Goal: Information Seeking & Learning: Learn about a topic

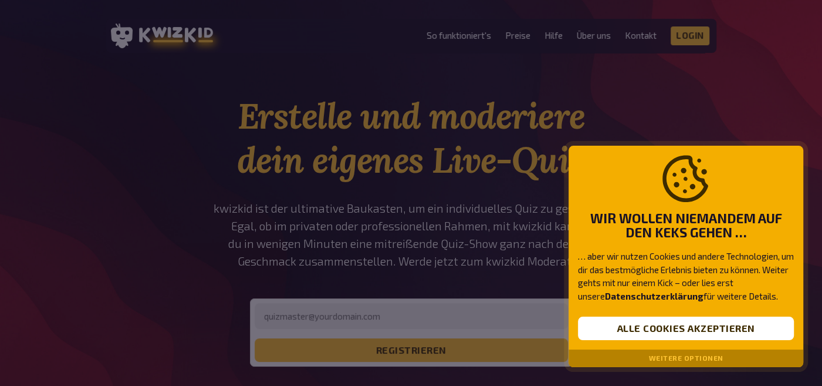
click at [683, 356] on button "Weitere Optionen" at bounding box center [686, 358] width 75 height 8
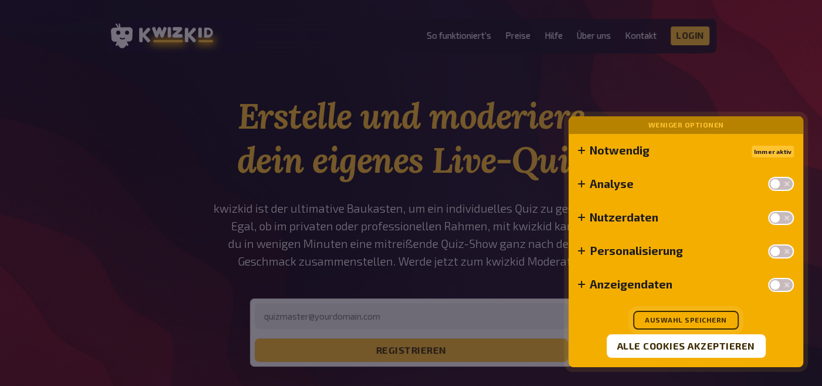
click at [711, 318] on button "Auswahl speichern" at bounding box center [686, 319] width 106 height 19
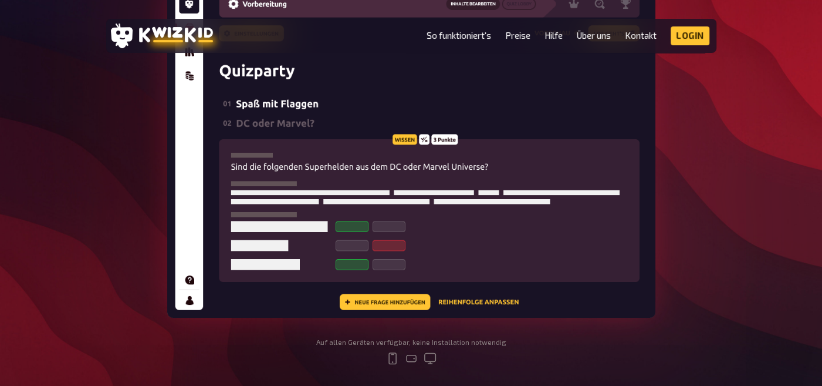
scroll to position [411, 0]
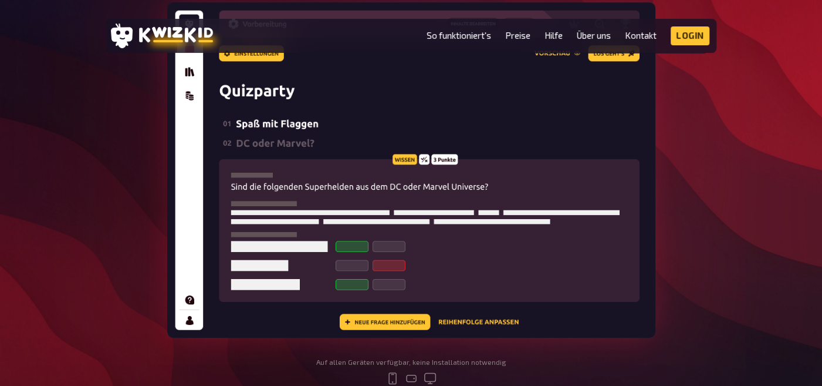
click at [400, 316] on img at bounding box center [411, 169] width 488 height 335
click at [350, 321] on img at bounding box center [411, 169] width 488 height 335
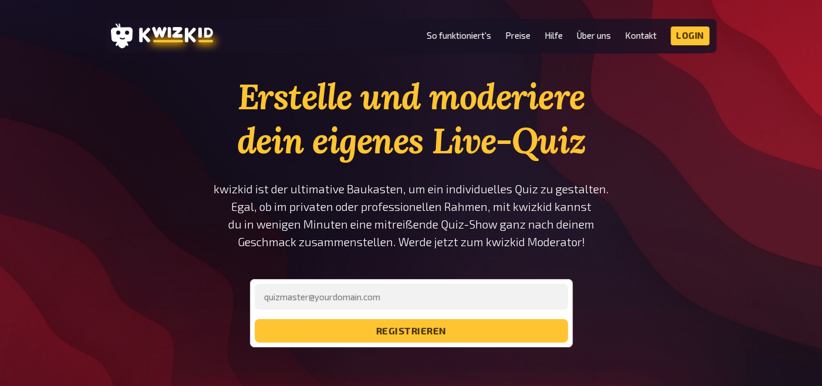
scroll to position [0, 0]
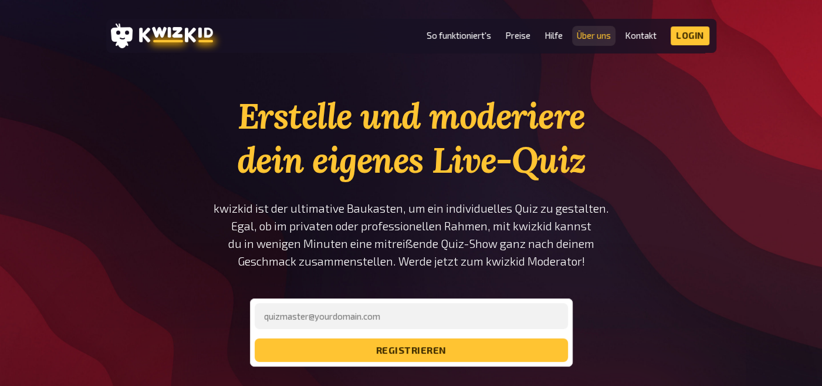
click at [593, 37] on link "Über uns" at bounding box center [594, 36] width 34 height 10
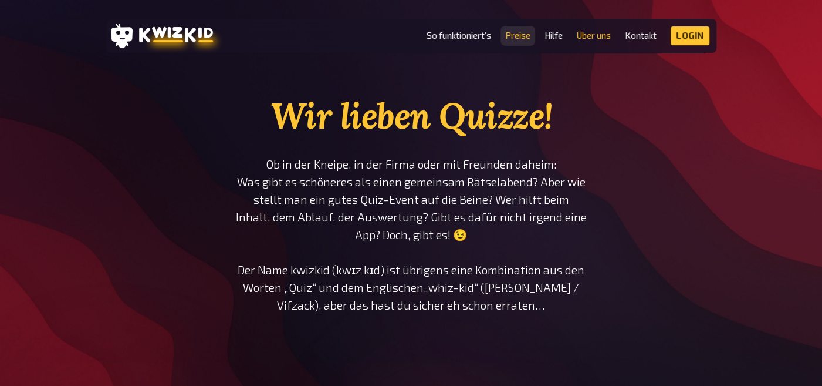
click at [519, 33] on link "Preise" at bounding box center [517, 36] width 25 height 10
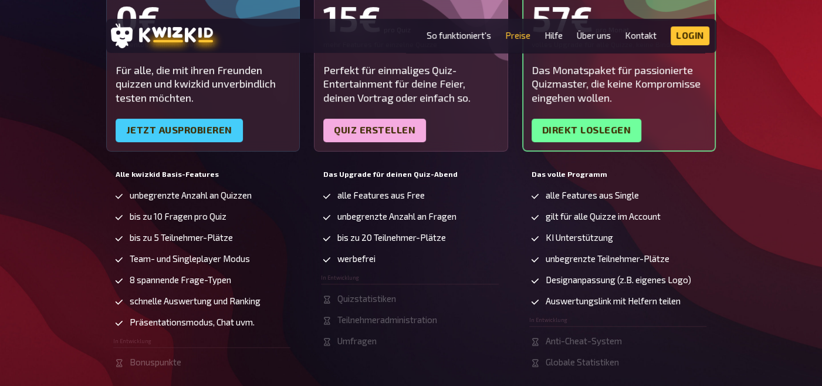
scroll to position [352, 0]
